Goal: Information Seeking & Learning: Learn about a topic

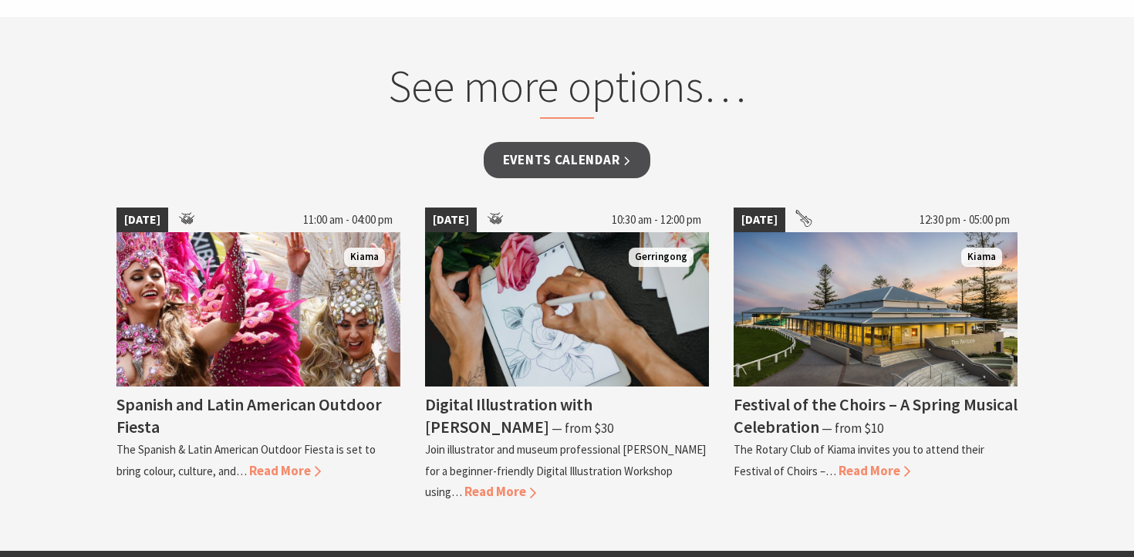
scroll to position [1250, 0]
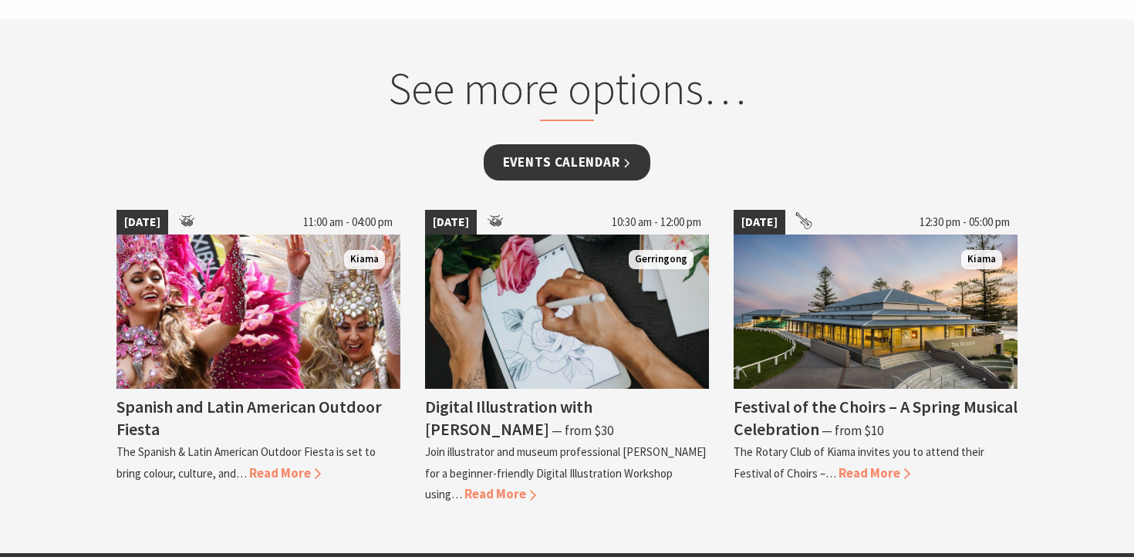
click at [591, 170] on link "Events Calendar" at bounding box center [567, 162] width 167 height 36
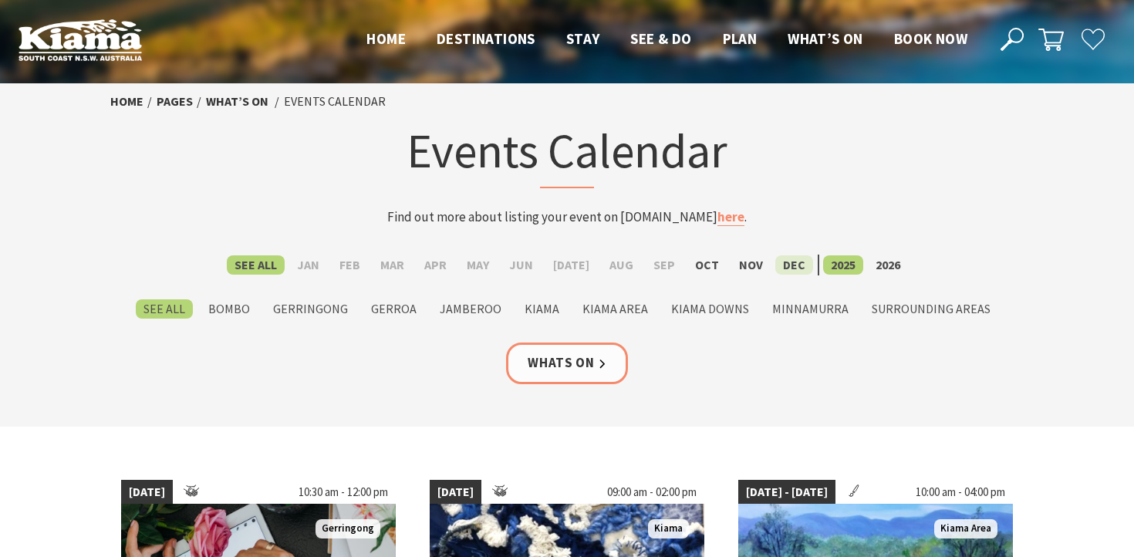
click at [775, 266] on label "Dec" at bounding box center [794, 264] width 38 height 19
click at [0, 0] on input "Dec" at bounding box center [0, 0] width 0 height 0
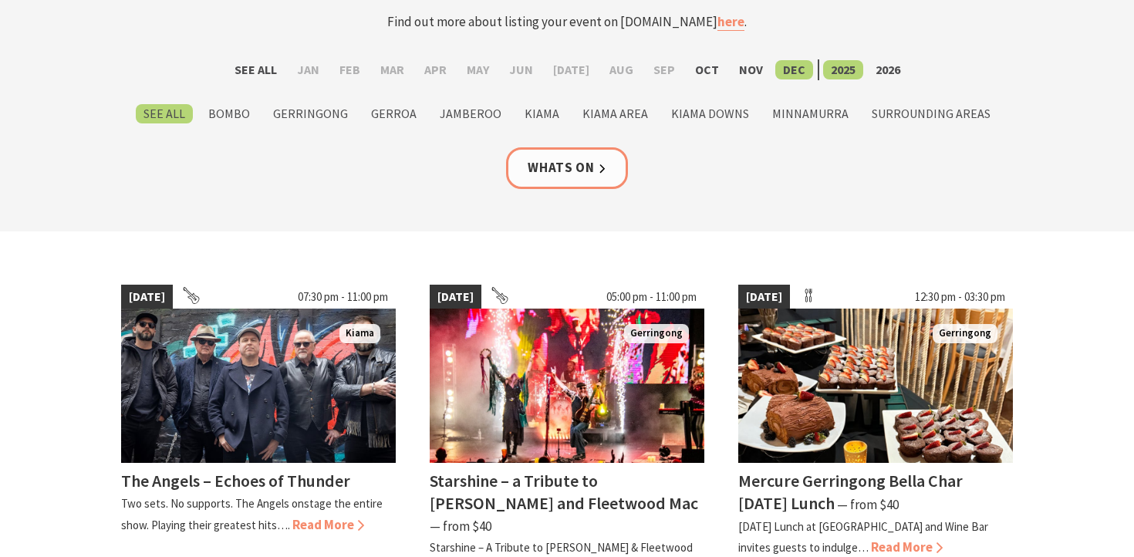
scroll to position [196, 0]
click at [595, 110] on label "Kiama Area" at bounding box center [615, 112] width 81 height 19
click at [0, 0] on input "Kiama Area" at bounding box center [0, 0] width 0 height 0
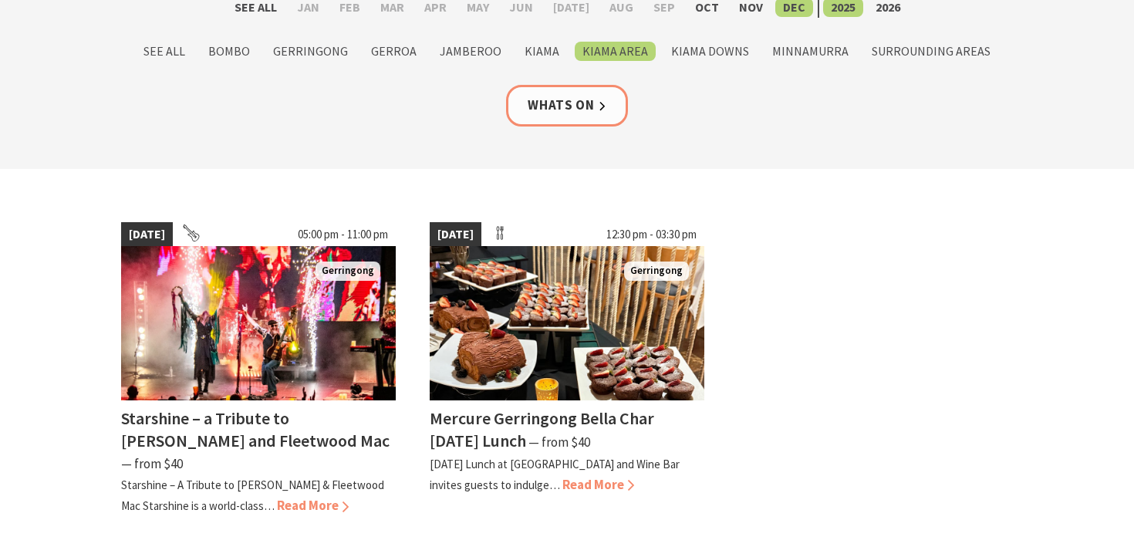
scroll to position [261, 0]
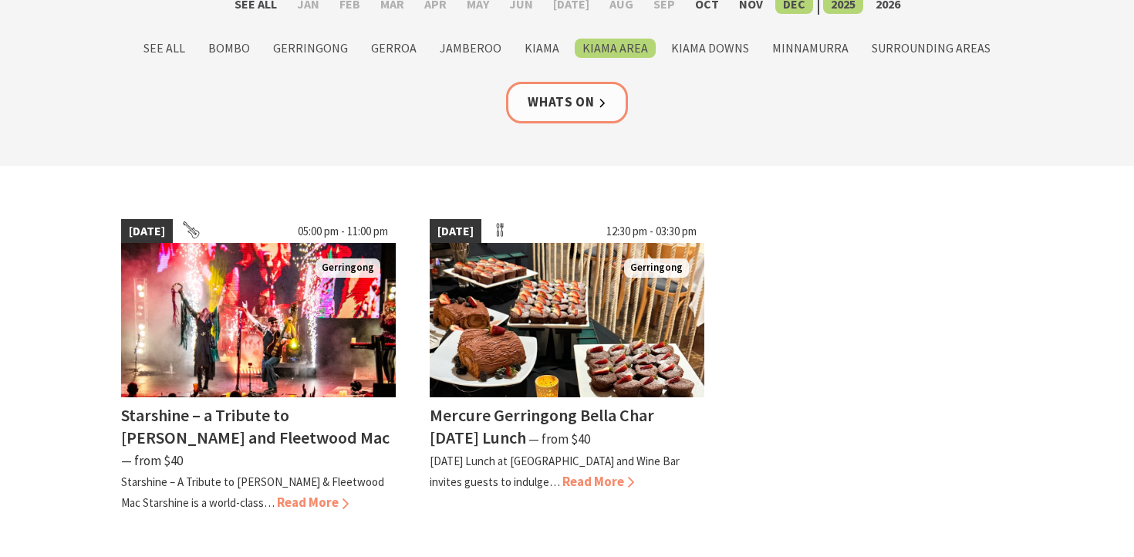
click at [604, 56] on label "Kiama Area" at bounding box center [615, 48] width 81 height 19
click at [0, 0] on input "Kiama Area" at bounding box center [0, 0] width 0 height 0
click at [536, 46] on label "Kiama" at bounding box center [542, 48] width 50 height 19
click at [0, 0] on input "Kiama" at bounding box center [0, 0] width 0 height 0
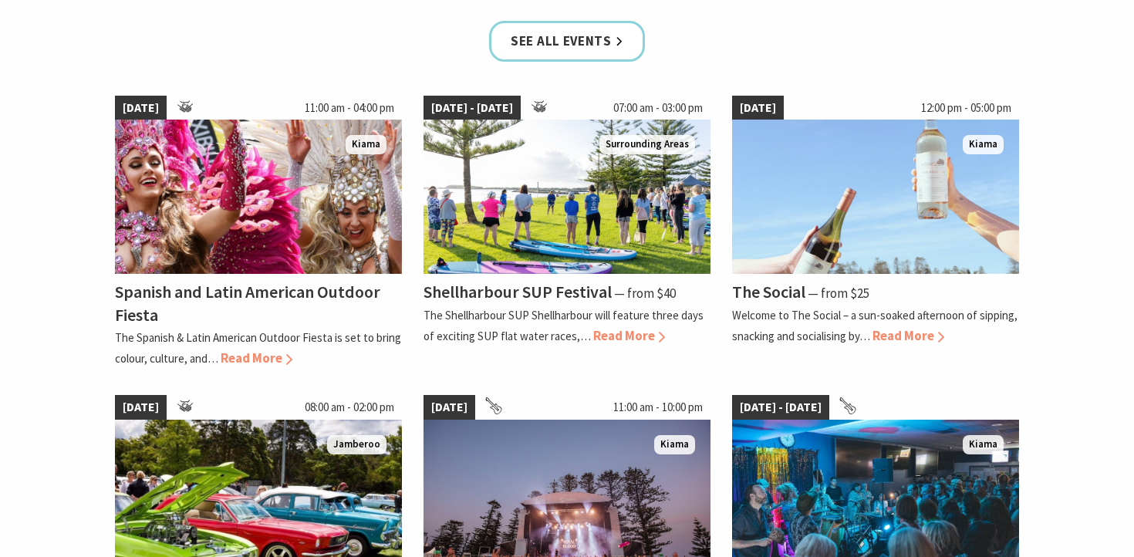
scroll to position [1058, 0]
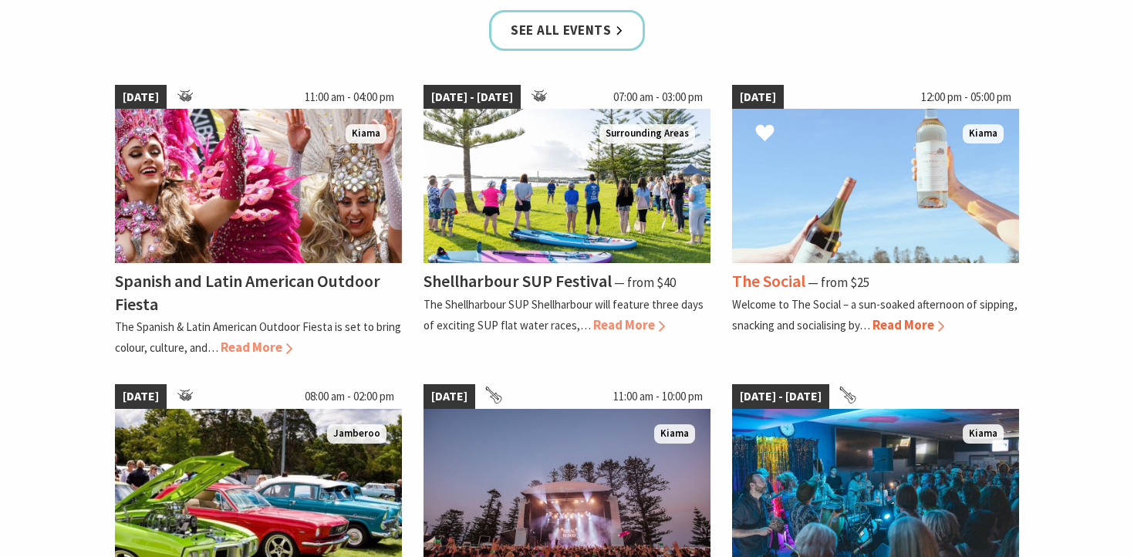
click at [913, 324] on span "Read More" at bounding box center [908, 324] width 72 height 17
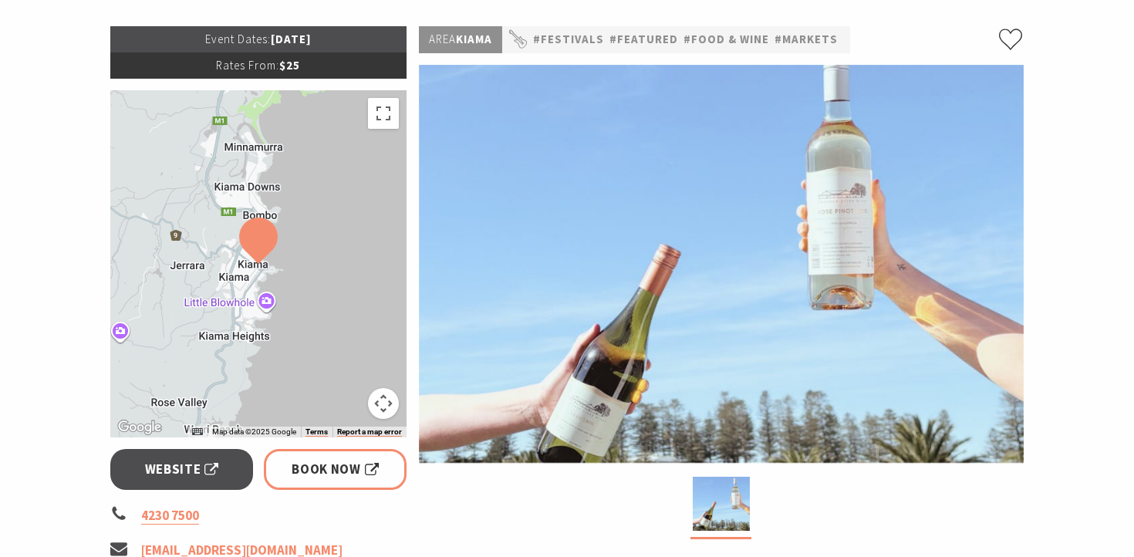
scroll to position [218, 0]
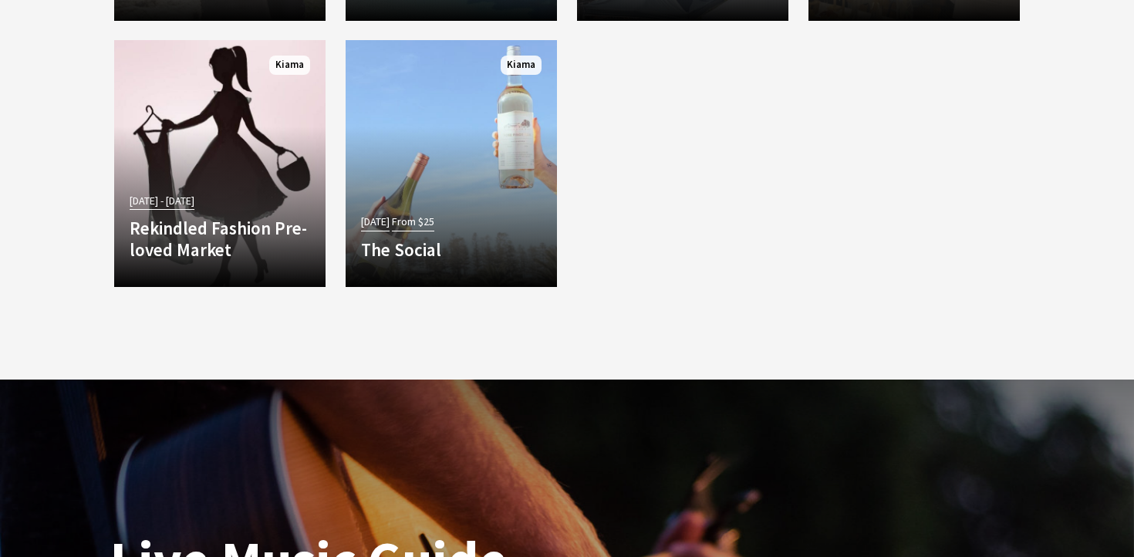
scroll to position [3189, 0]
